Goal: Transaction & Acquisition: Download file/media

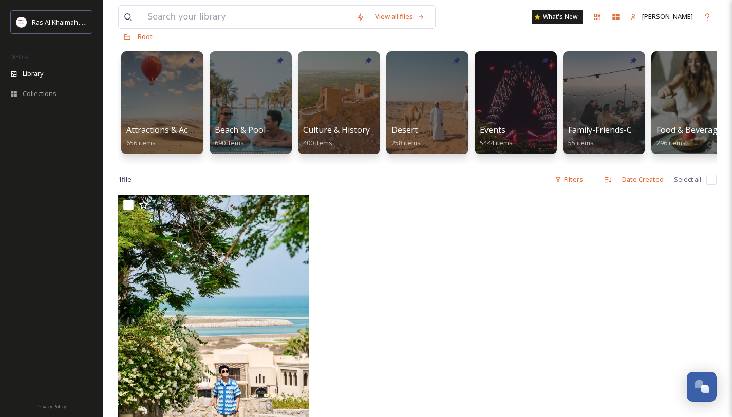
scroll to position [56, 0]
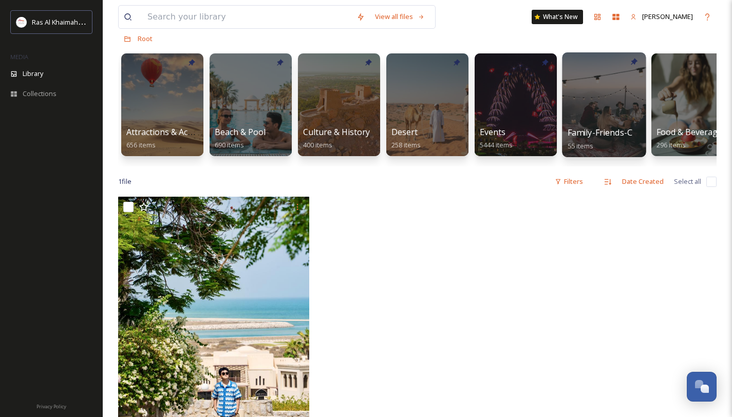
click at [596, 99] on div at bounding box center [604, 104] width 84 height 105
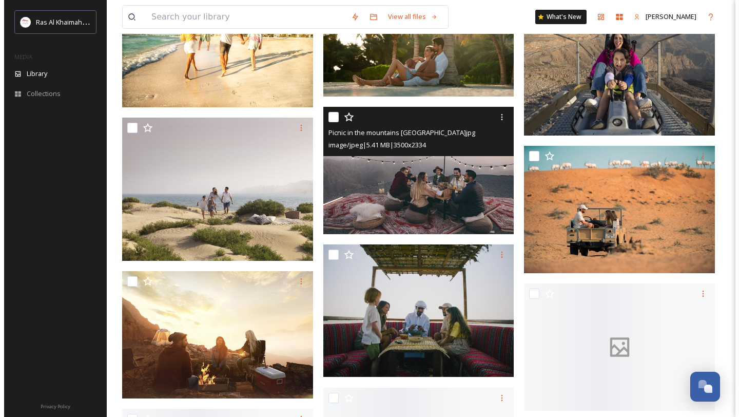
scroll to position [2219, 0]
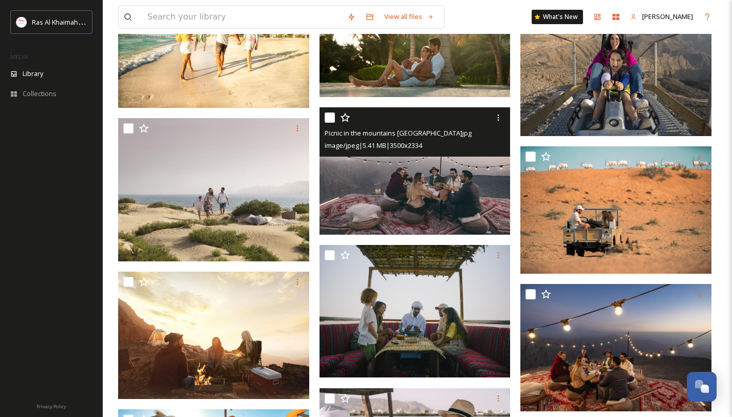
click at [430, 192] on img at bounding box center [414, 170] width 191 height 127
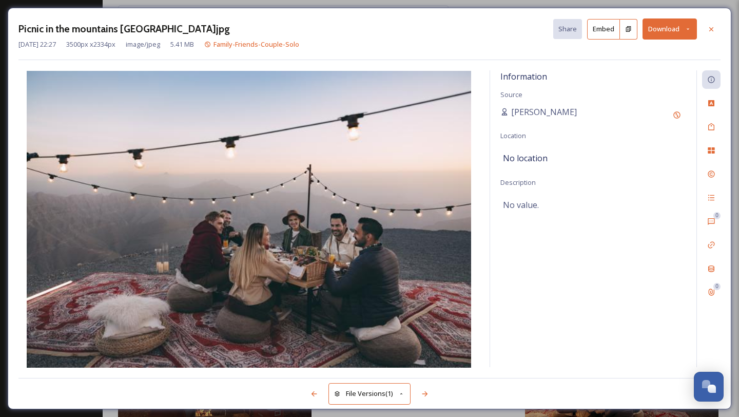
click at [689, 29] on icon at bounding box center [688, 29] width 3 height 2
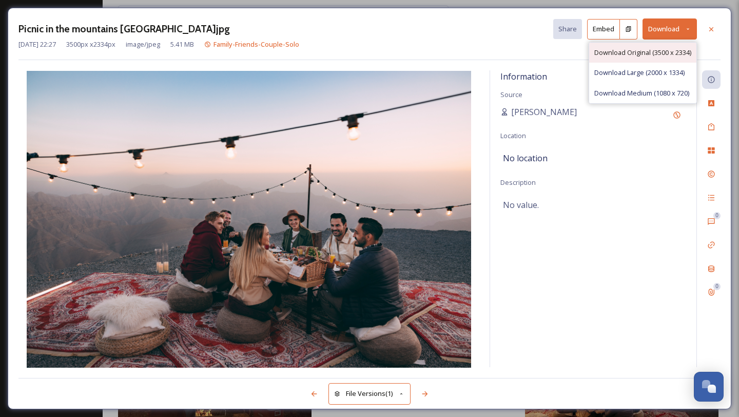
click at [649, 52] on span "Download Original (3500 x 2334)" at bounding box center [643, 53] width 97 height 10
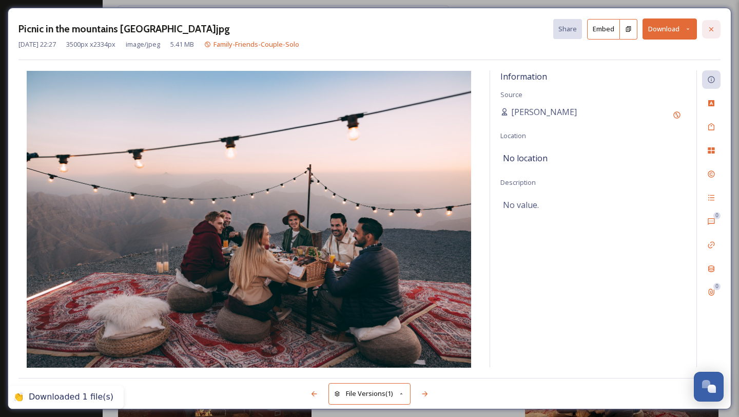
click at [712, 27] on icon at bounding box center [712, 29] width 8 height 8
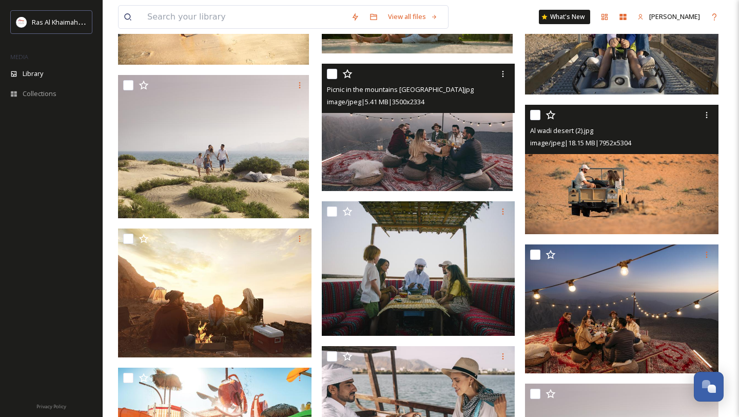
scroll to position [2292, 0]
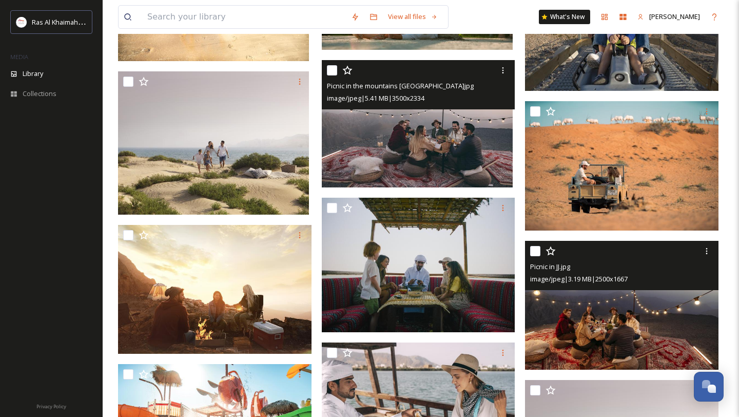
click at [632, 320] on img at bounding box center [622, 304] width 194 height 129
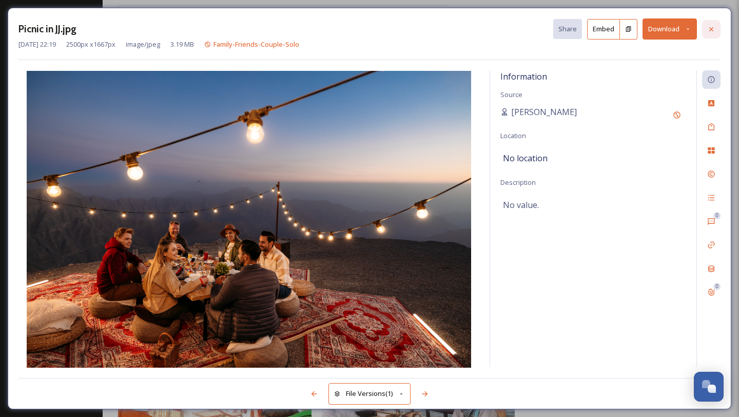
click at [714, 28] on icon at bounding box center [712, 29] width 8 height 8
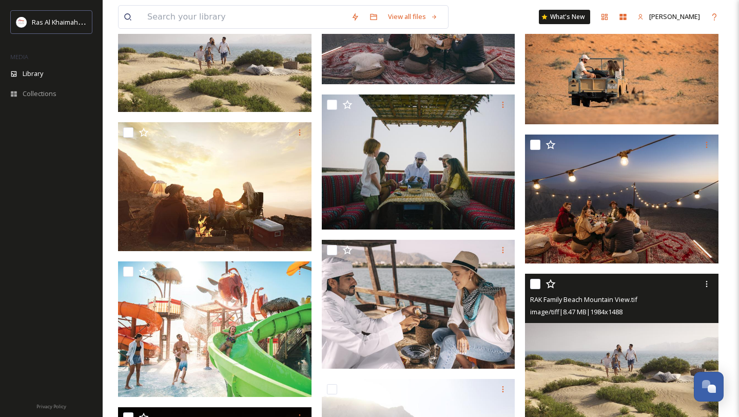
scroll to position [2387, 0]
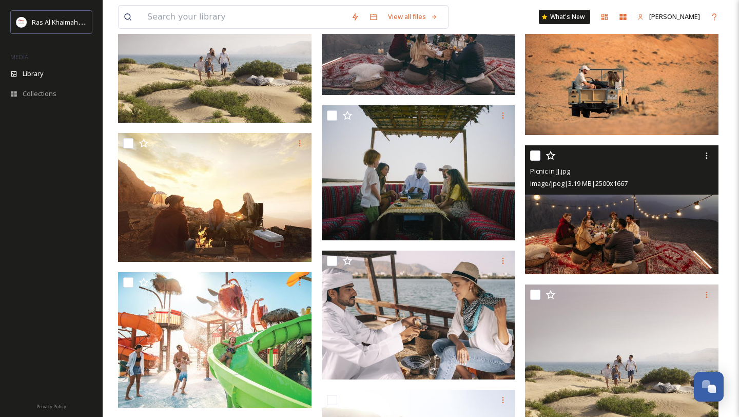
click at [614, 217] on img at bounding box center [622, 209] width 194 height 129
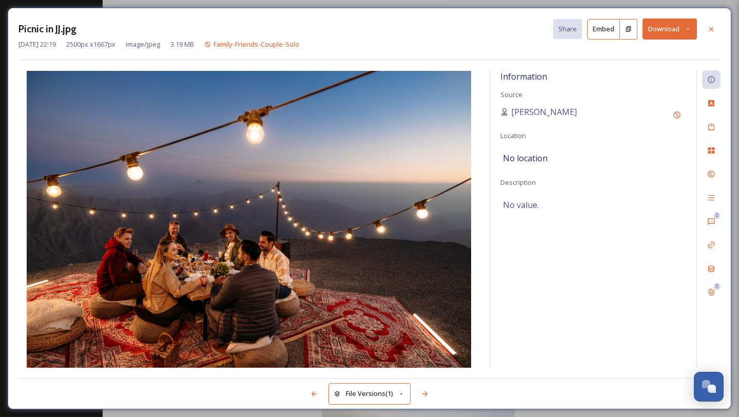
click at [686, 23] on button "Download" at bounding box center [670, 28] width 54 height 21
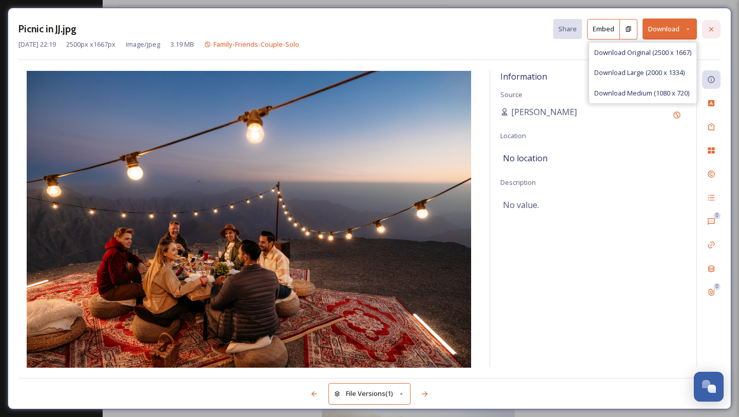
click at [708, 33] on div at bounding box center [711, 29] width 18 height 18
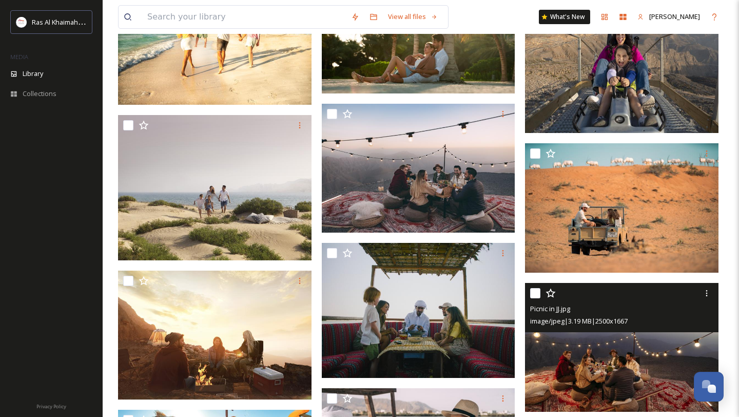
scroll to position [2249, 0]
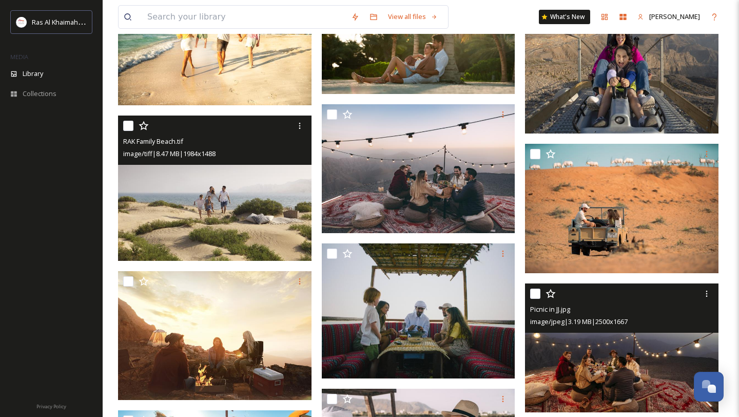
click at [255, 221] on img at bounding box center [215, 188] width 194 height 145
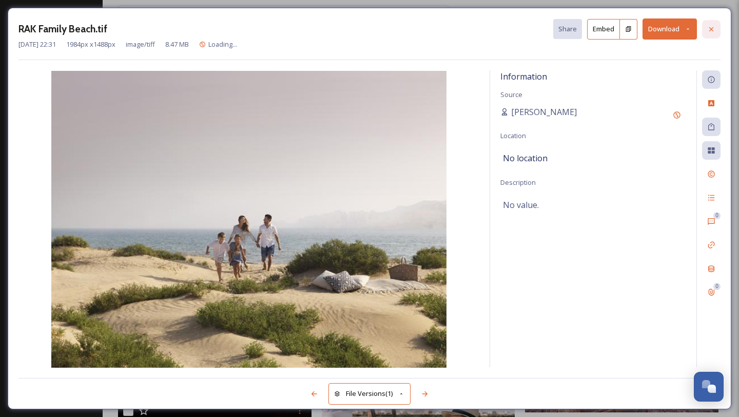
click at [716, 29] on div at bounding box center [711, 29] width 18 height 18
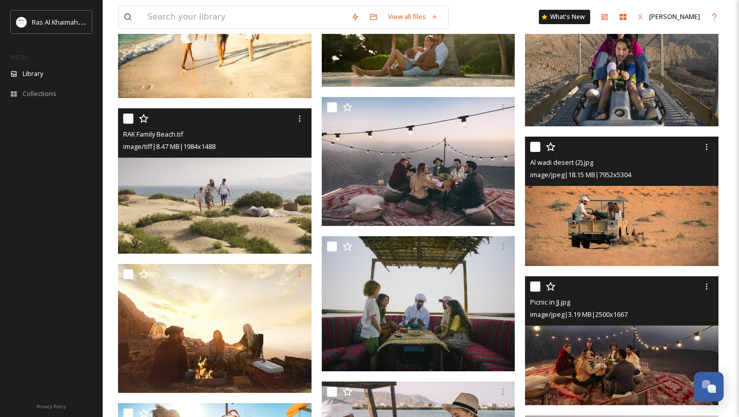
scroll to position [2261, 0]
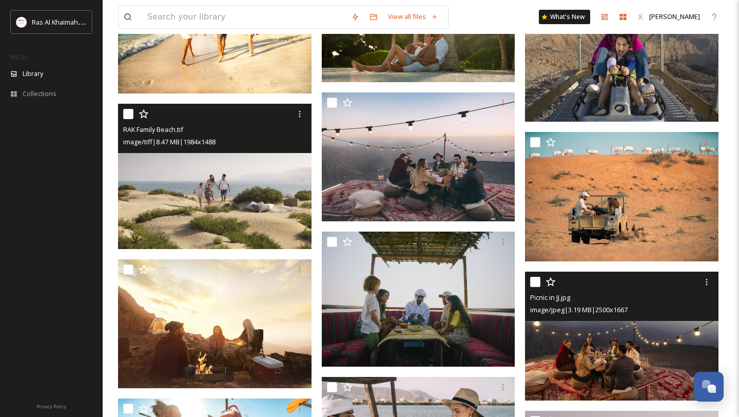
click at [627, 379] on img at bounding box center [622, 335] width 194 height 129
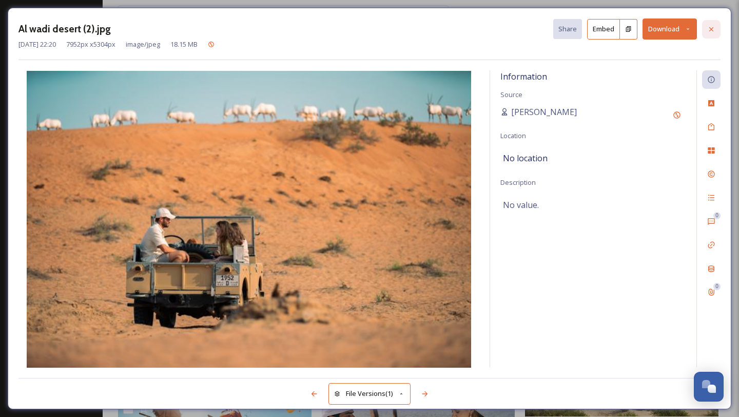
click at [712, 28] on icon at bounding box center [712, 29] width 8 height 8
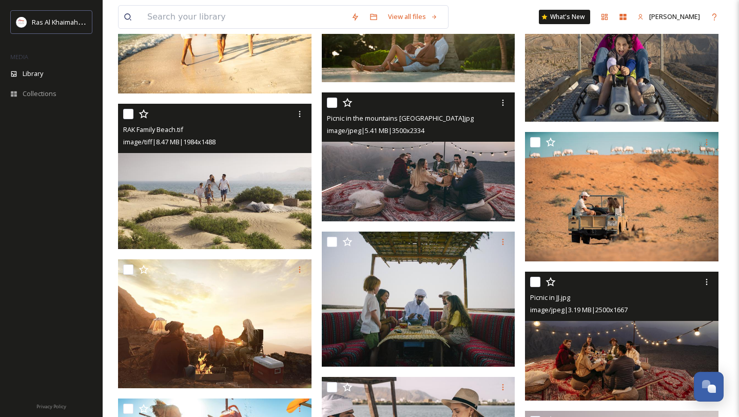
scroll to position [2241, 0]
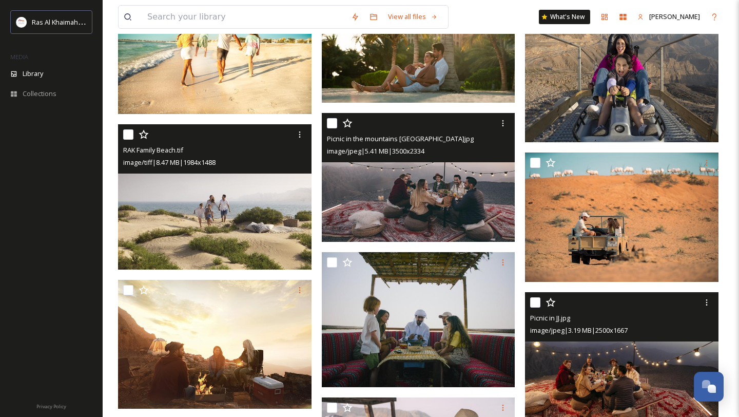
click at [447, 189] on img at bounding box center [419, 177] width 194 height 129
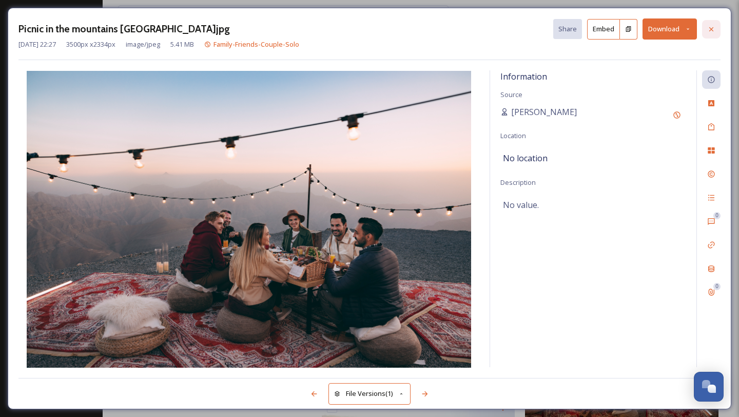
click at [715, 26] on icon at bounding box center [712, 29] width 8 height 8
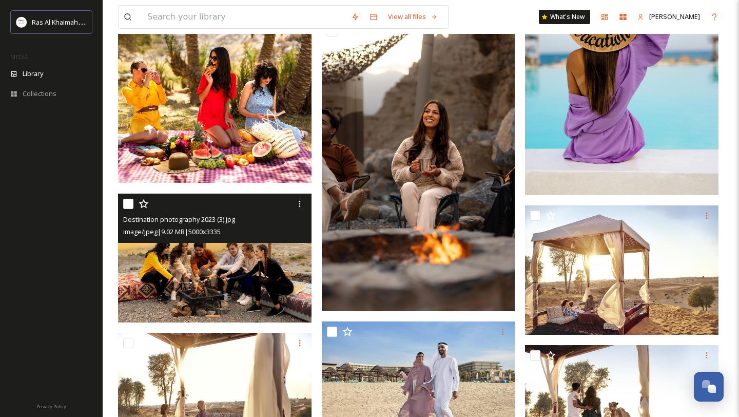
scroll to position [776, 0]
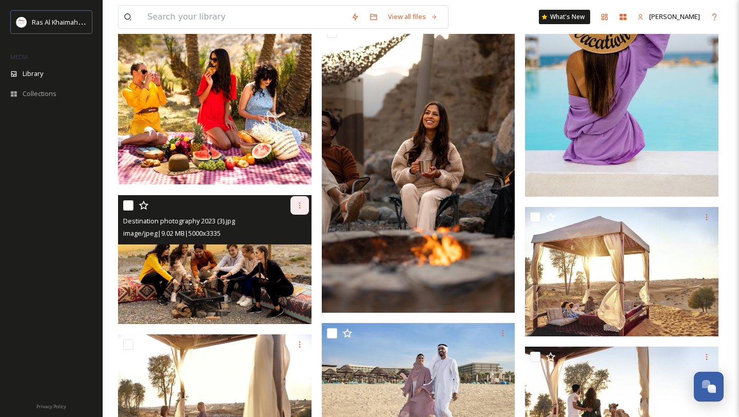
click at [301, 200] on div at bounding box center [300, 205] width 18 height 18
click at [291, 243] on span "Download" at bounding box center [287, 248] width 31 height 10
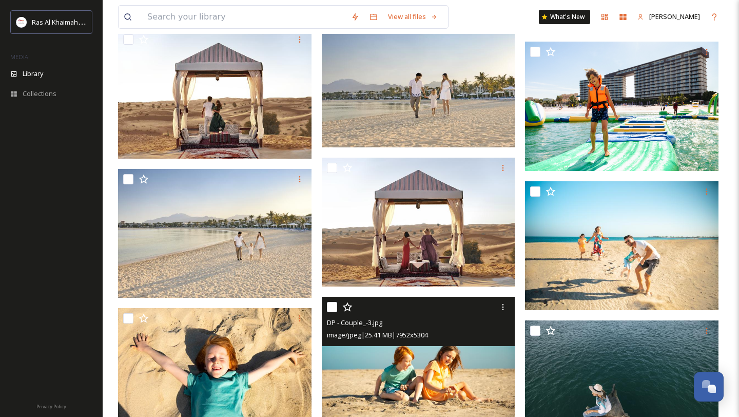
scroll to position [1774, 0]
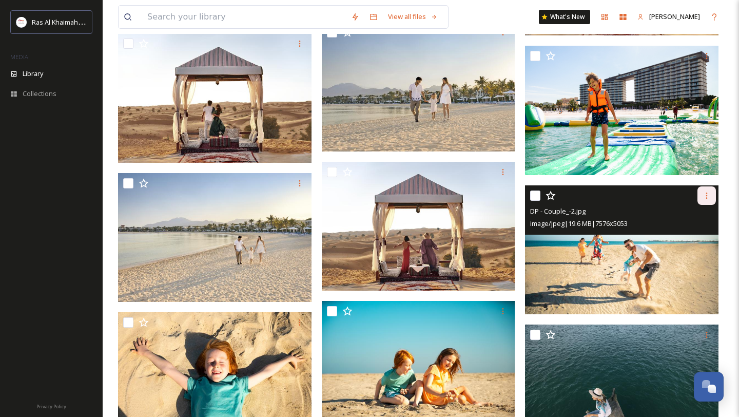
click at [708, 198] on icon at bounding box center [707, 196] width 8 height 8
click at [690, 235] on span "Download" at bounding box center [694, 238] width 31 height 10
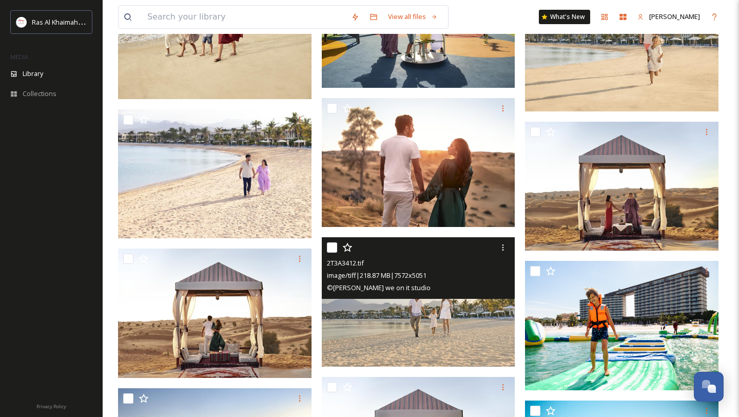
scroll to position [1557, 0]
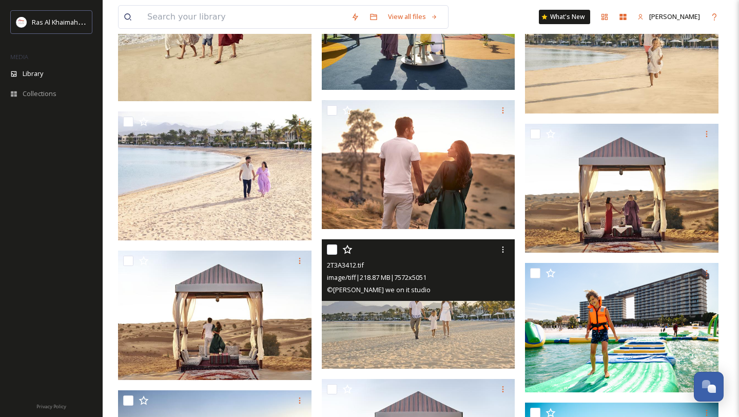
click at [440, 323] on img at bounding box center [419, 303] width 194 height 129
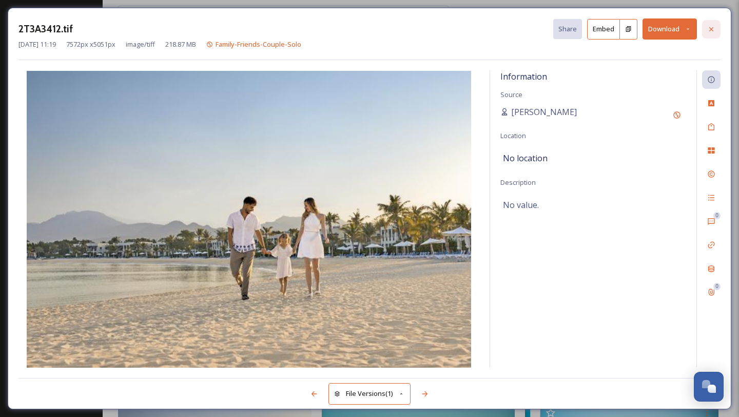
click at [708, 30] on icon at bounding box center [712, 29] width 8 height 8
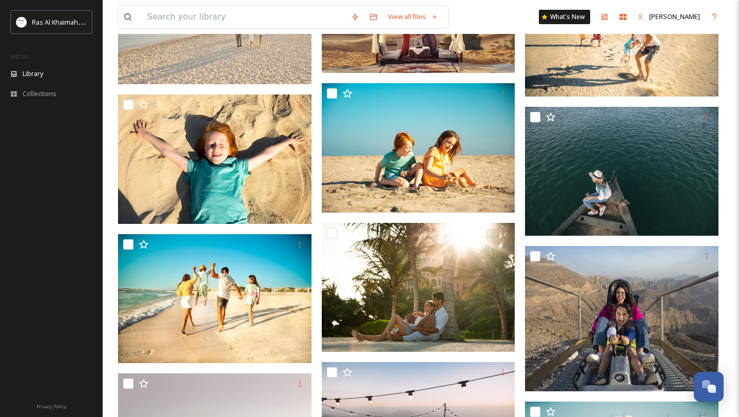
scroll to position [1979, 0]
